Goal: Transaction & Acquisition: Purchase product/service

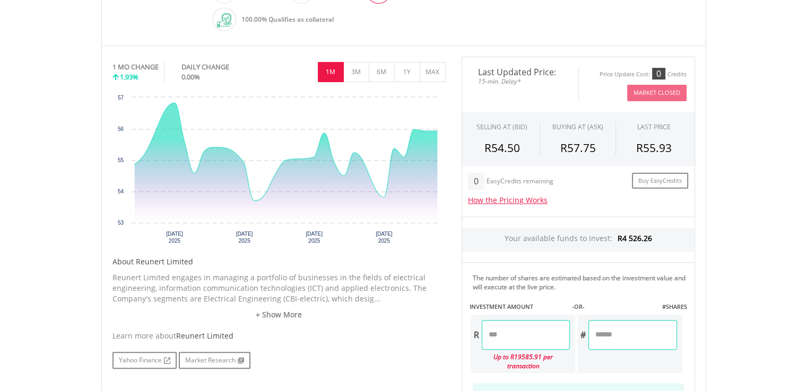
scroll to position [318, 0]
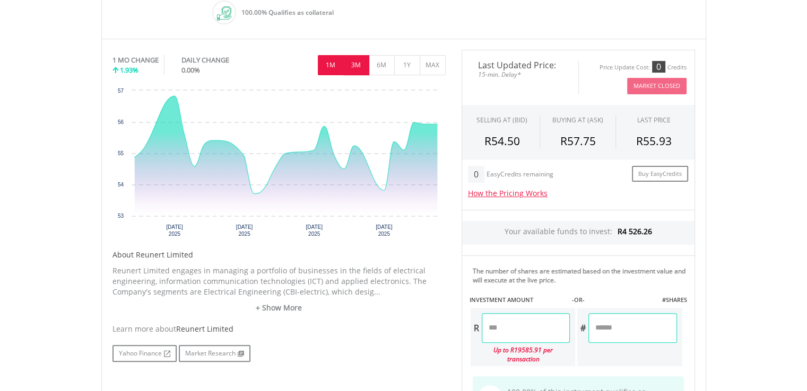
click at [353, 62] on button "3M" at bounding box center [356, 65] width 26 height 20
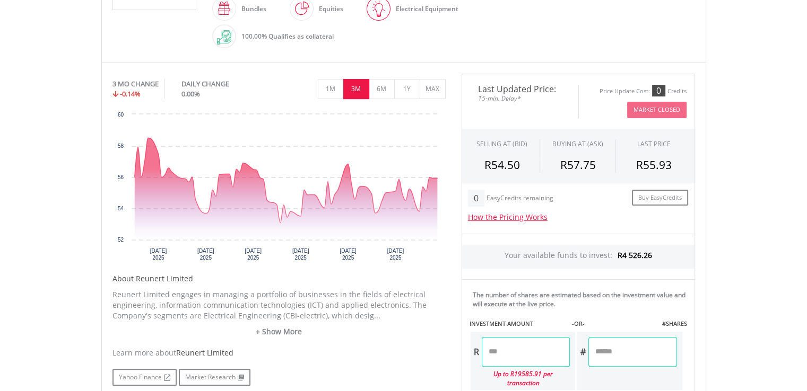
scroll to position [265, 0]
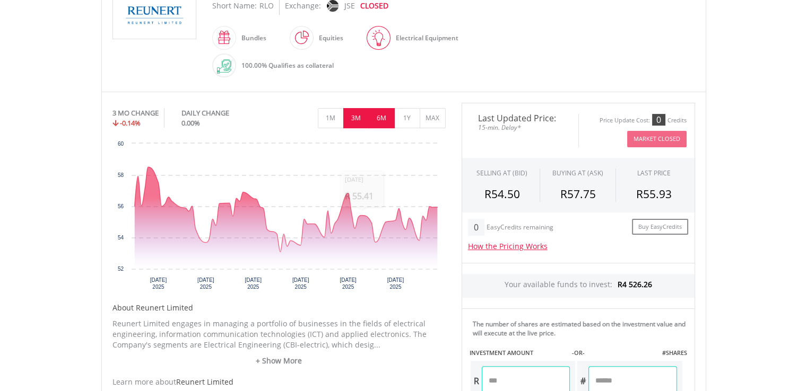
click at [382, 117] on button "6M" at bounding box center [382, 118] width 26 height 20
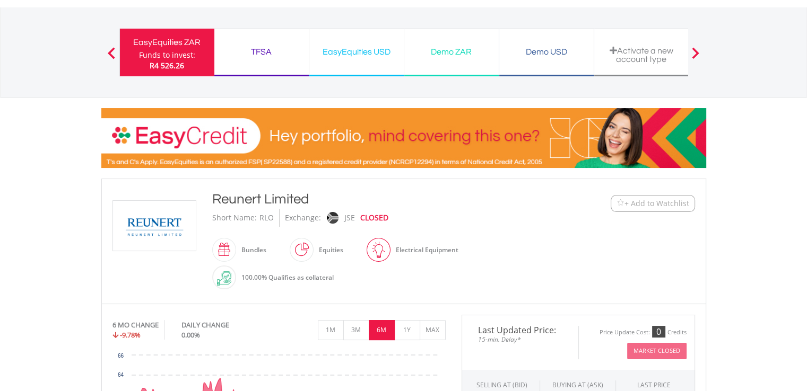
scroll to position [0, 0]
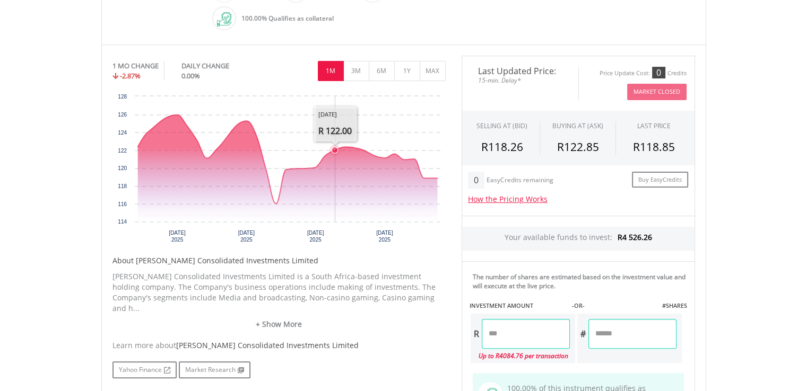
scroll to position [318, 0]
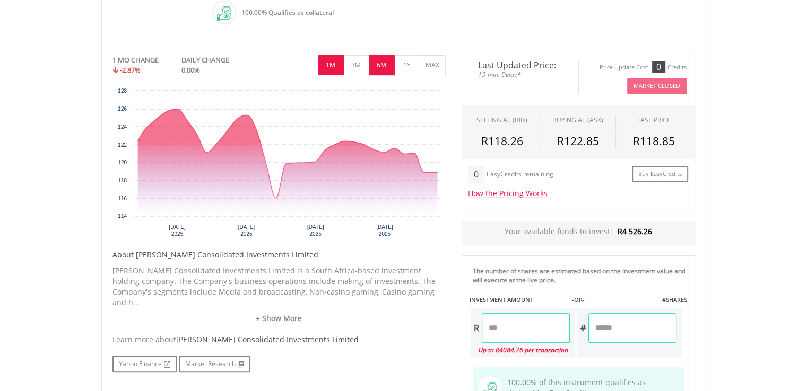
click at [381, 64] on button "6M" at bounding box center [382, 65] width 26 height 20
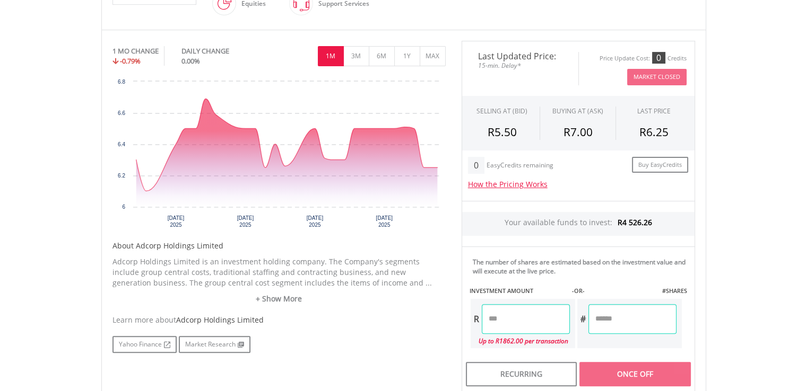
scroll to position [318, 0]
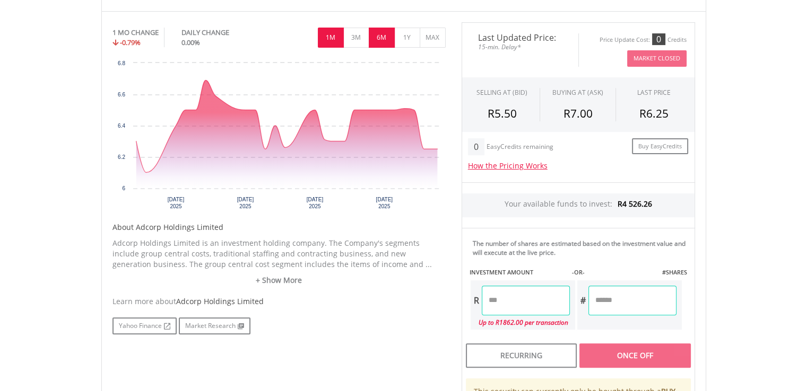
click at [378, 34] on button "6M" at bounding box center [382, 38] width 26 height 20
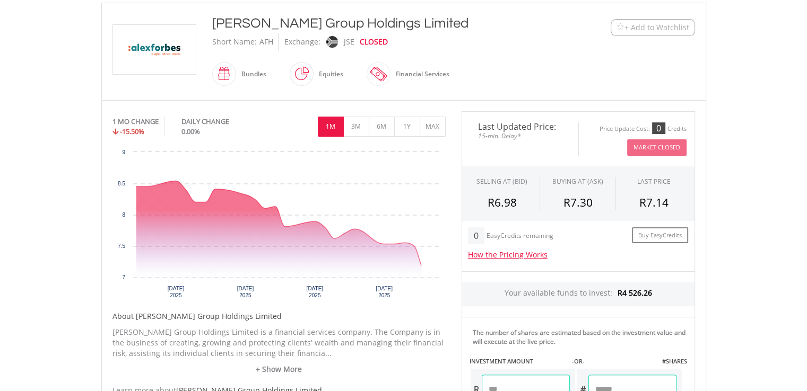
scroll to position [265, 0]
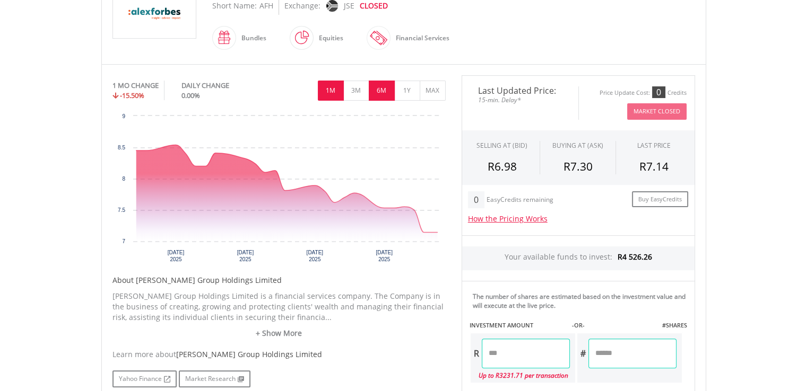
click at [382, 91] on button "6M" at bounding box center [382, 91] width 26 height 20
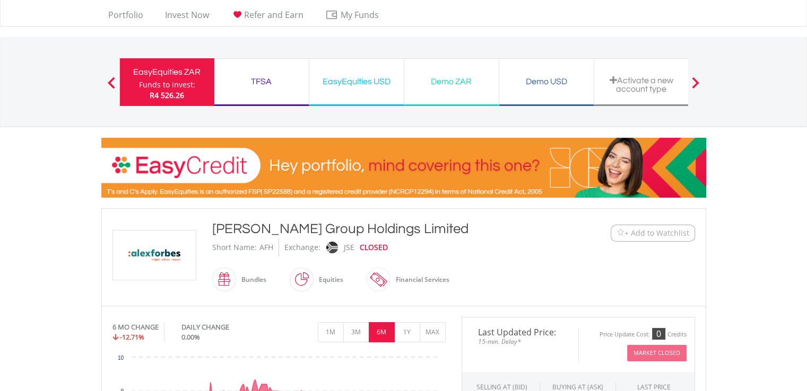
scroll to position [0, 0]
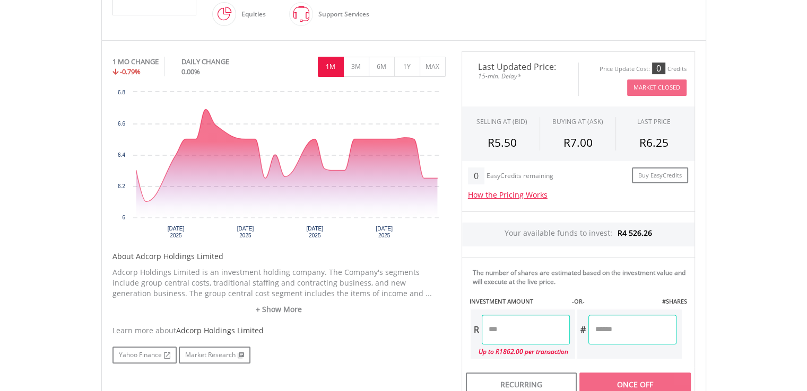
scroll to position [265, 0]
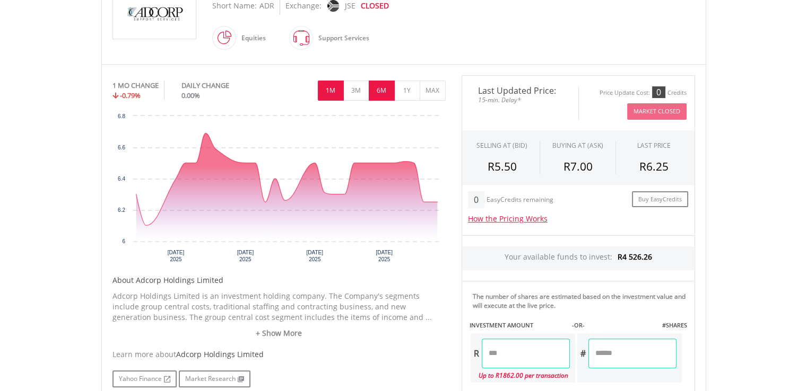
click at [381, 90] on button "6M" at bounding box center [382, 91] width 26 height 20
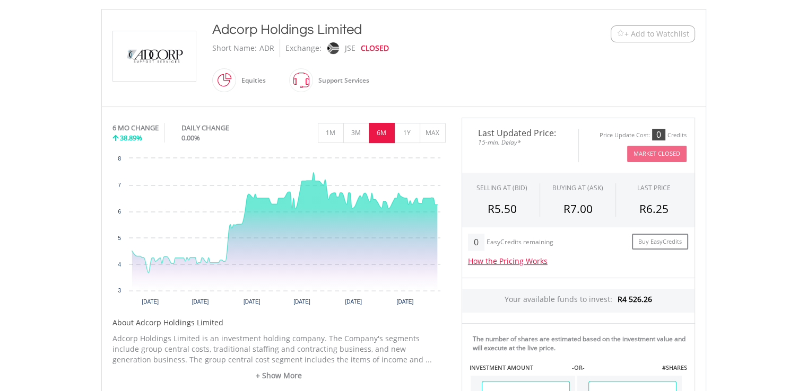
scroll to position [106, 0]
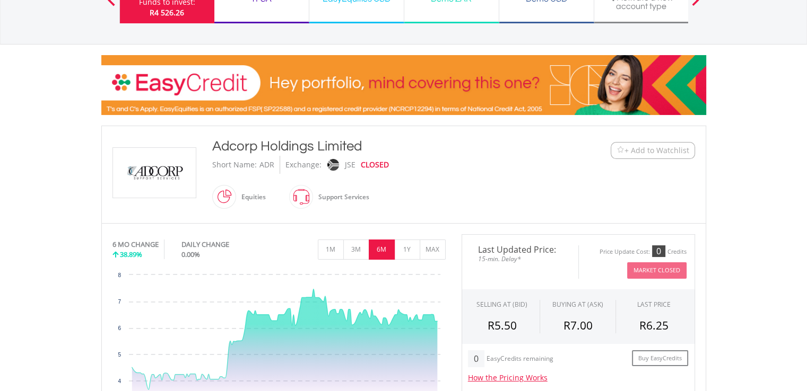
click at [650, 153] on span "+ Add to Watchlist" at bounding box center [656, 150] width 65 height 11
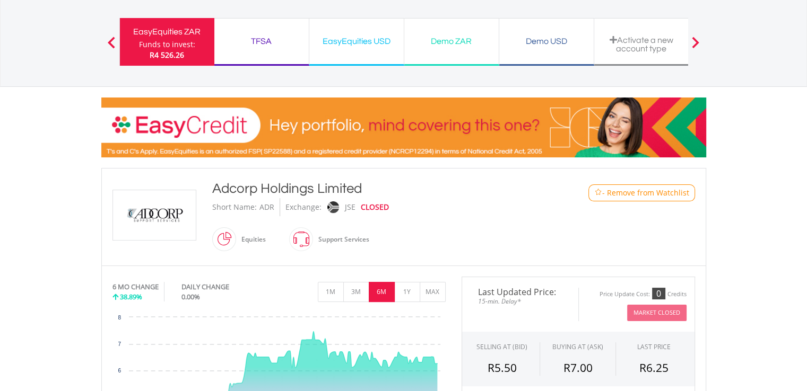
scroll to position [0, 0]
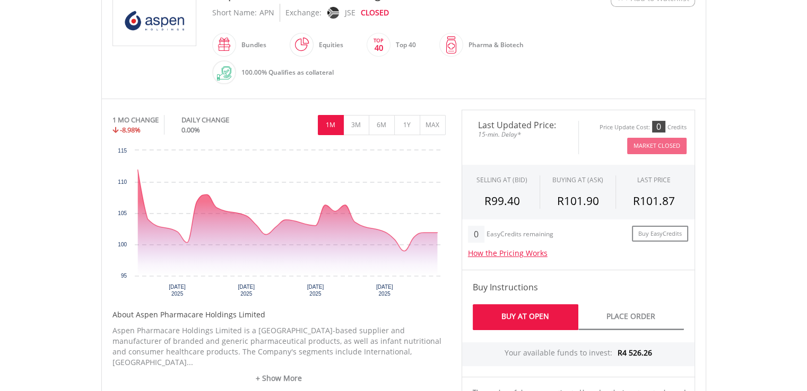
scroll to position [265, 0]
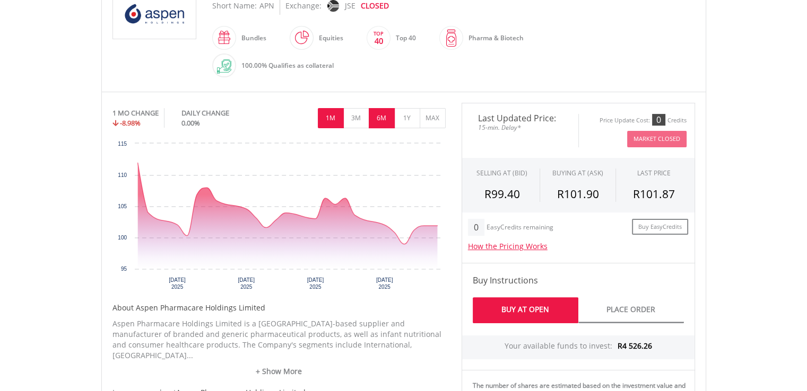
click at [380, 118] on button "6M" at bounding box center [382, 118] width 26 height 20
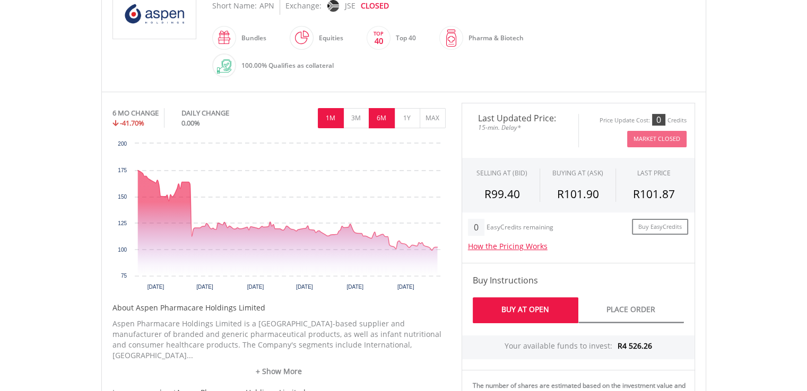
click at [328, 114] on button "1M" at bounding box center [331, 118] width 26 height 20
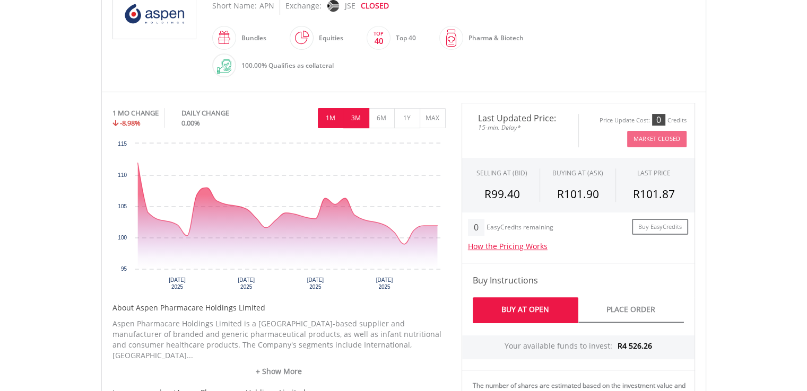
click at [351, 117] on button "3M" at bounding box center [356, 118] width 26 height 20
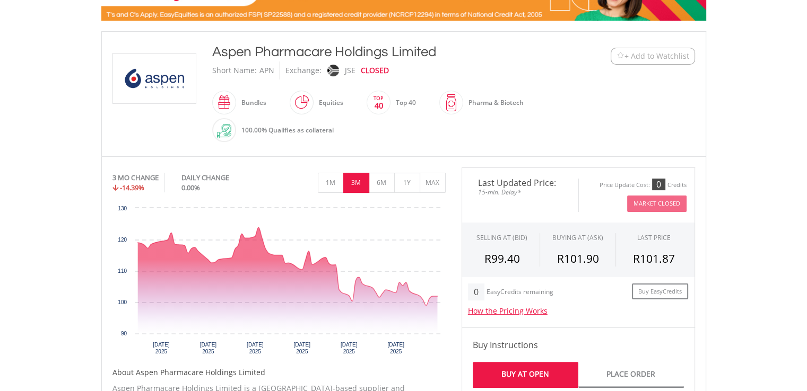
scroll to position [212, 0]
